Goal: Find specific page/section: Find specific page/section

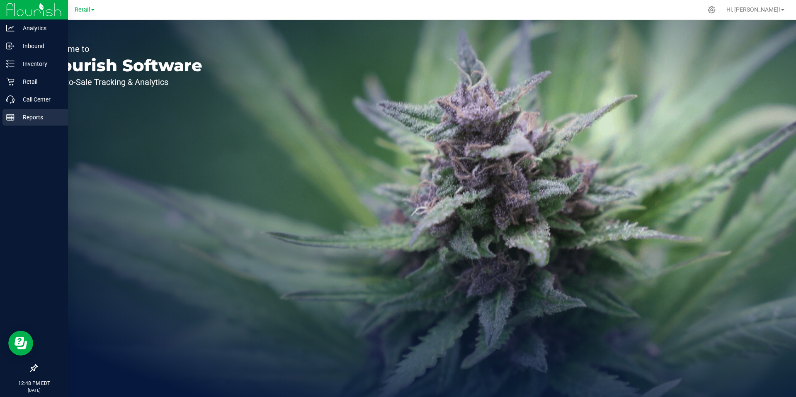
click at [14, 119] on rect at bounding box center [10, 117] width 7 height 6
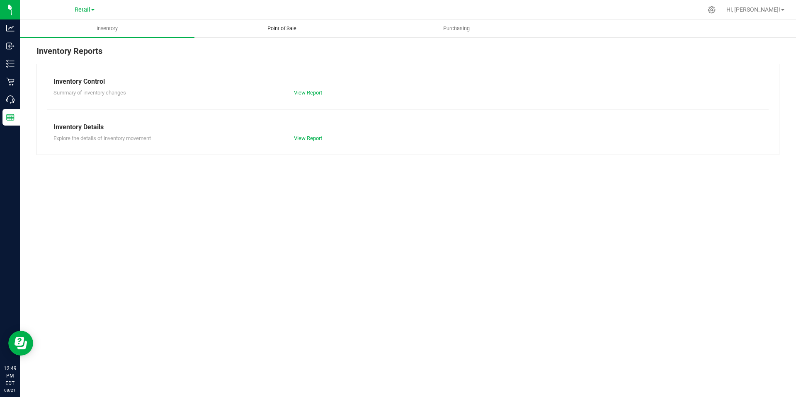
click at [275, 26] on span "Point of Sale" at bounding box center [281, 28] width 51 height 7
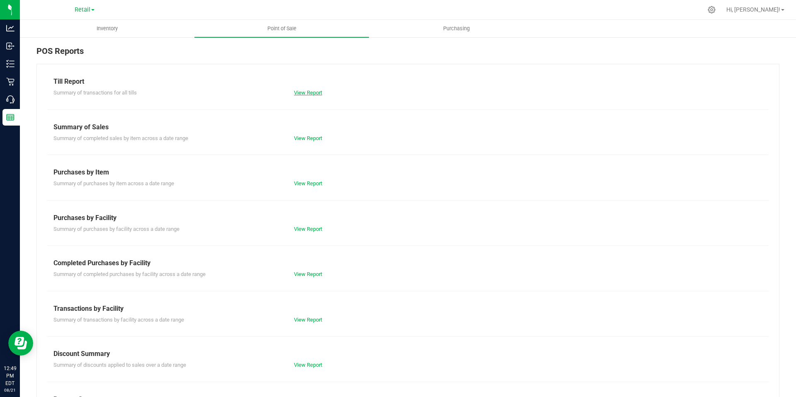
click at [307, 93] on link "View Report" at bounding box center [308, 93] width 28 height 6
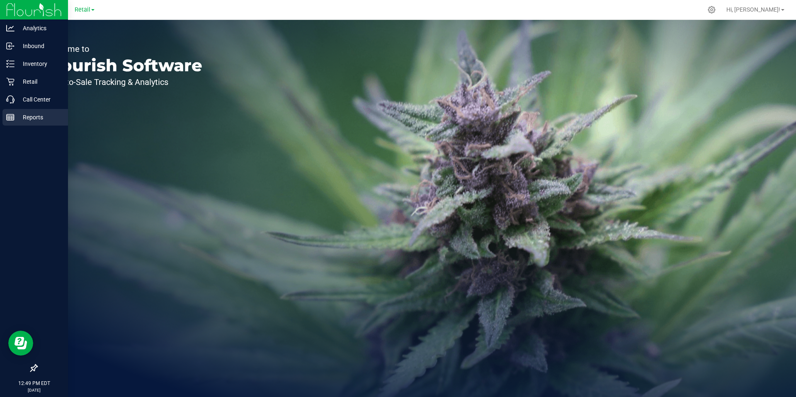
drag, startPoint x: 14, startPoint y: 117, endPoint x: 24, endPoint y: 110, distance: 12.2
click at [14, 117] on rect at bounding box center [10, 117] width 7 height 6
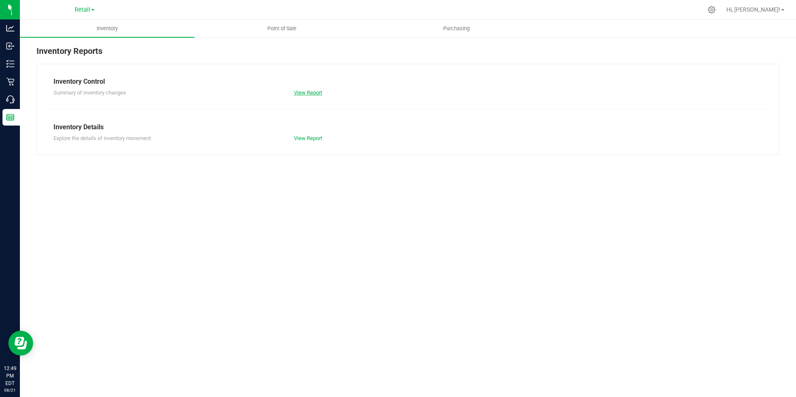
click at [304, 90] on link "View Report" at bounding box center [308, 93] width 28 height 6
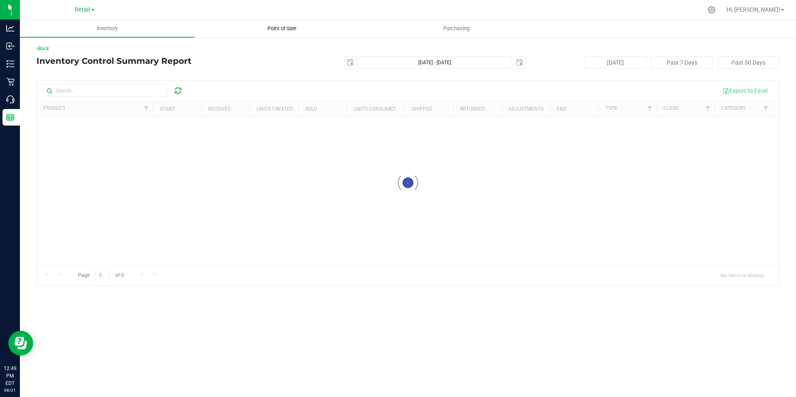
click at [287, 32] on span "Point of Sale" at bounding box center [281, 28] width 51 height 7
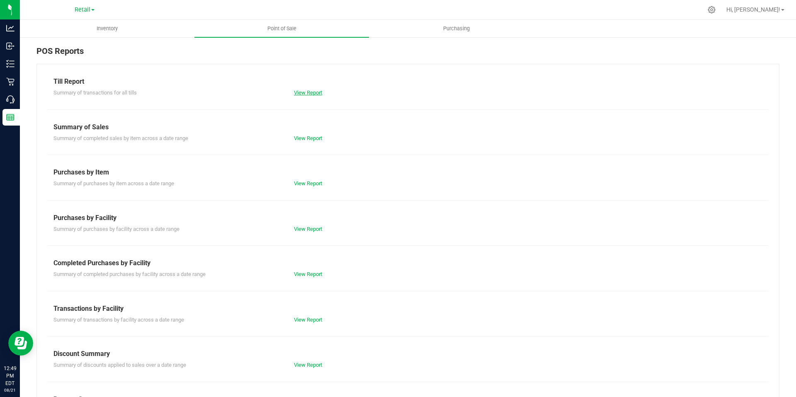
click at [303, 91] on link "View Report" at bounding box center [308, 93] width 28 height 6
